Goal: Information Seeking & Learning: Learn about a topic

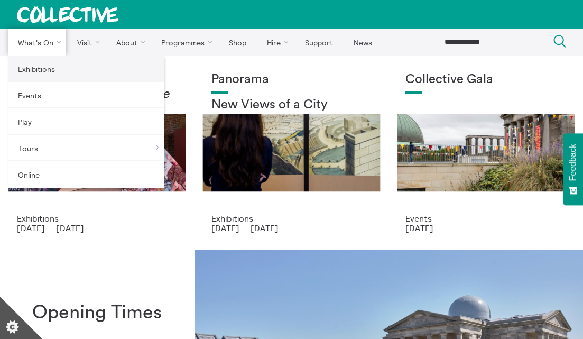
click at [35, 71] on link "Exhibitions" at bounding box center [86, 69] width 156 height 26
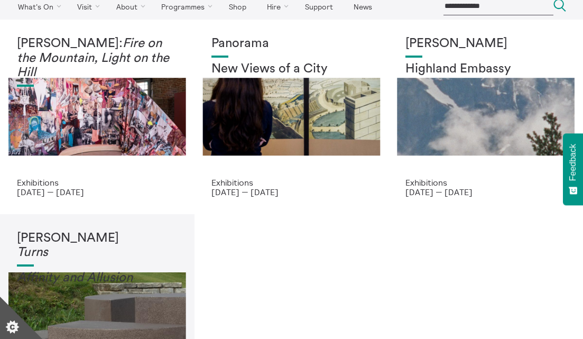
scroll to position [36, 0]
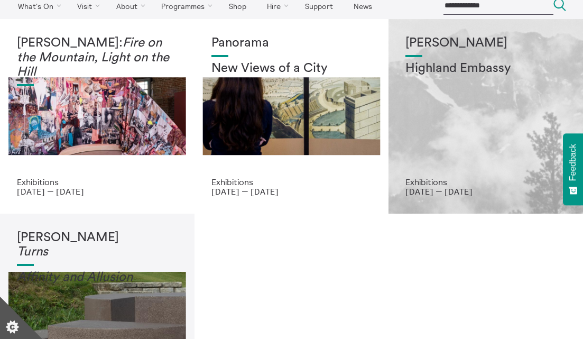
click at [436, 136] on div "[PERSON_NAME] Highland Embassy" at bounding box center [486, 106] width 161 height 141
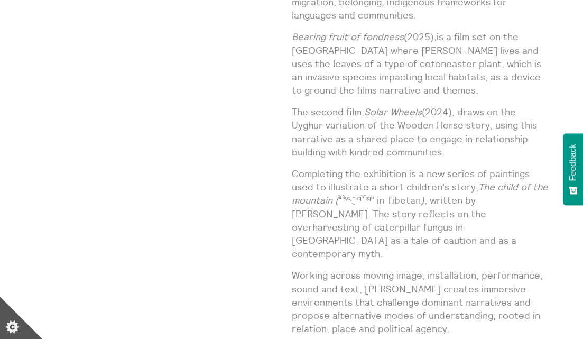
scroll to position [712, 0]
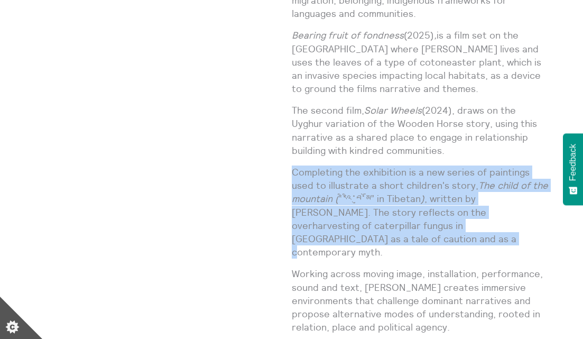
drag, startPoint x: 548, startPoint y: 227, endPoint x: 293, endPoint y: 173, distance: 260.0
click at [293, 173] on p "Completing the exhibition is a new series of paintings used to illustrate a sho…" at bounding box center [421, 212] width 258 height 93
copy p "Completing the exhibition is a new series of paintings used to illustrate a sho…"
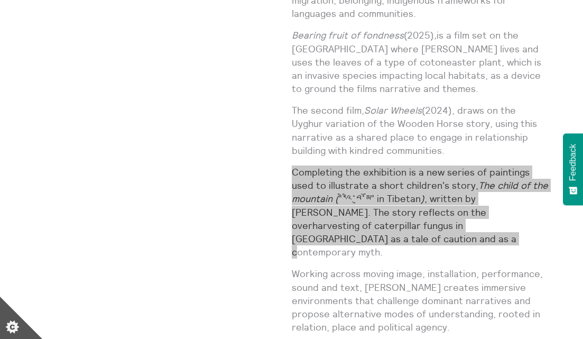
scroll to position [712, 0]
